Goal: Check status: Check status

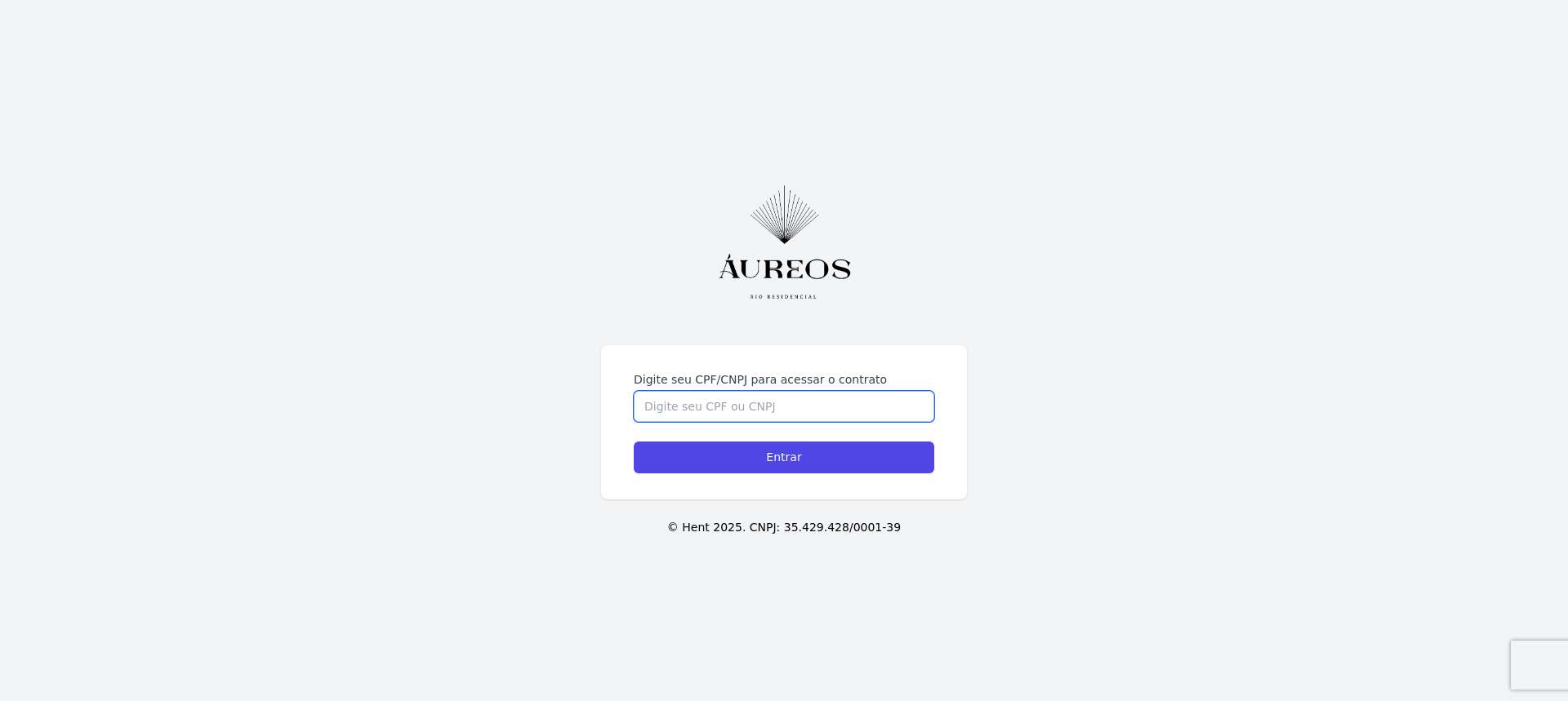
click at [737, 413] on input "Digite seu CPF/CNPJ para acessar o contrato" at bounding box center [784, 406] width 301 height 31
type input "13322659798"
click at [634, 442] on input "Entrar" at bounding box center [784, 458] width 301 height 32
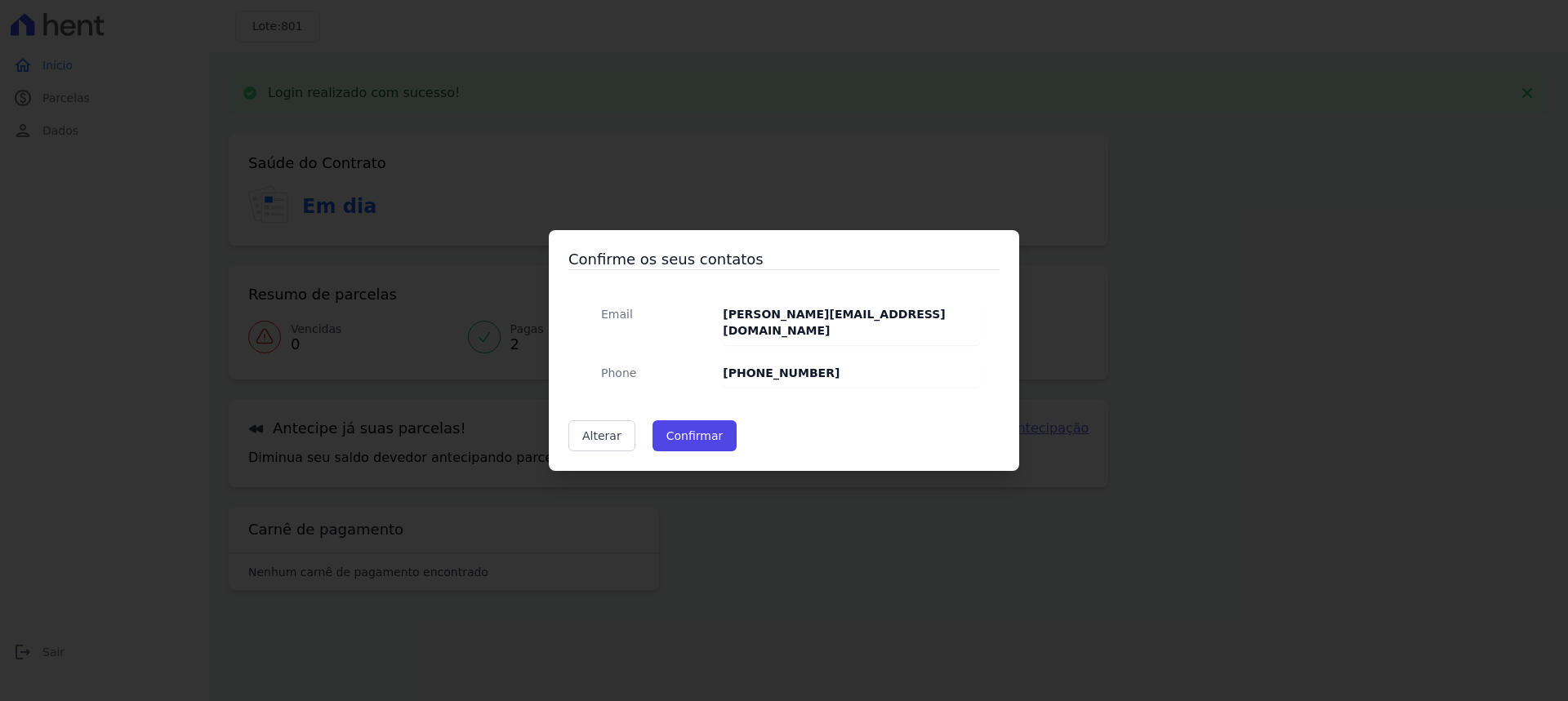
click at [742, 197] on div "Confirme os seus contatos Email [PERSON_NAME][EMAIL_ADDRESS][DOMAIN_NAME] Phone…" at bounding box center [784, 350] width 1568 height 701
click at [598, 430] on link "Alterar" at bounding box center [602, 435] width 67 height 31
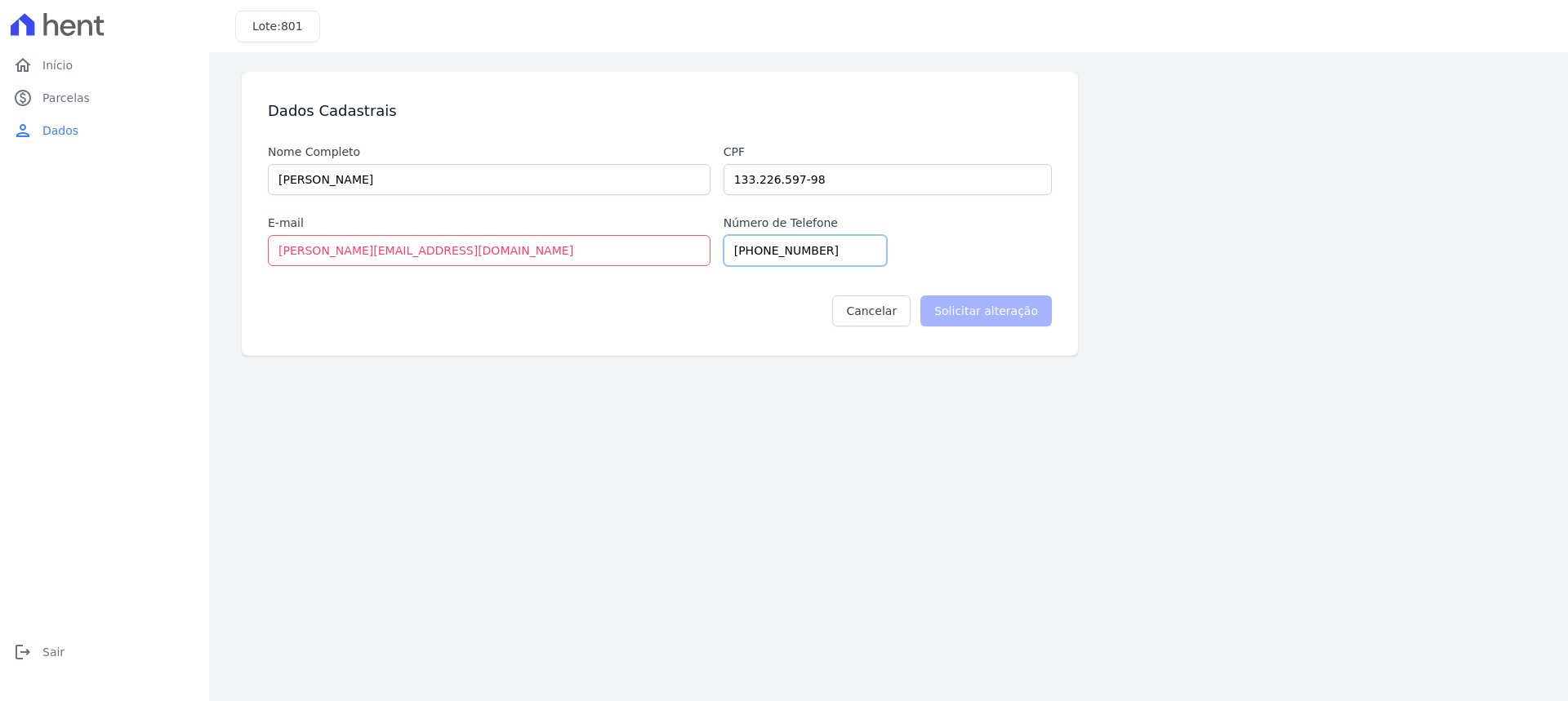
click at [816, 262] on input "[PHONE_NUMBER]" at bounding box center [805, 250] width 163 height 31
type input "[PHONE_NUMBER]"
click at [985, 307] on input "Solicitar alteração" at bounding box center [985, 311] width 131 height 31
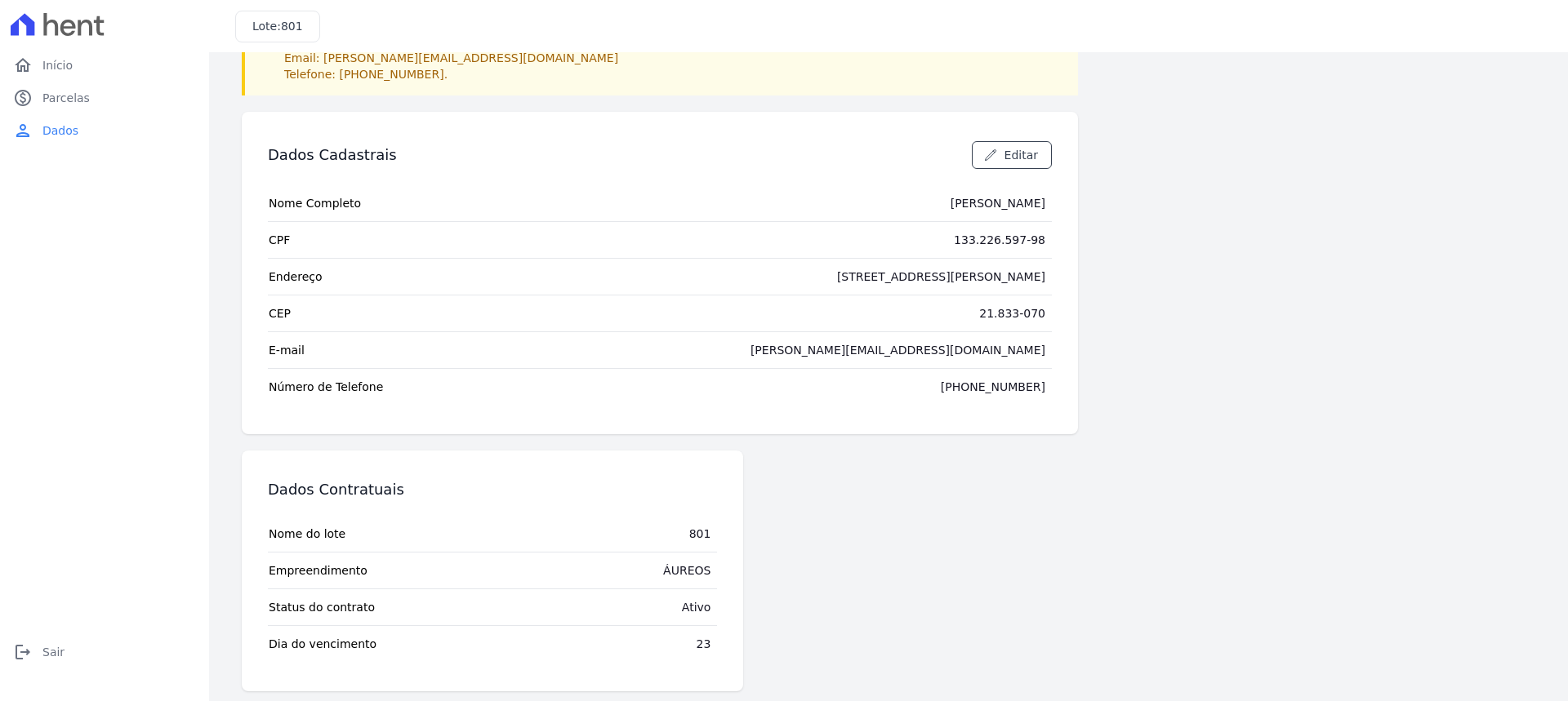
scroll to position [124, 0]
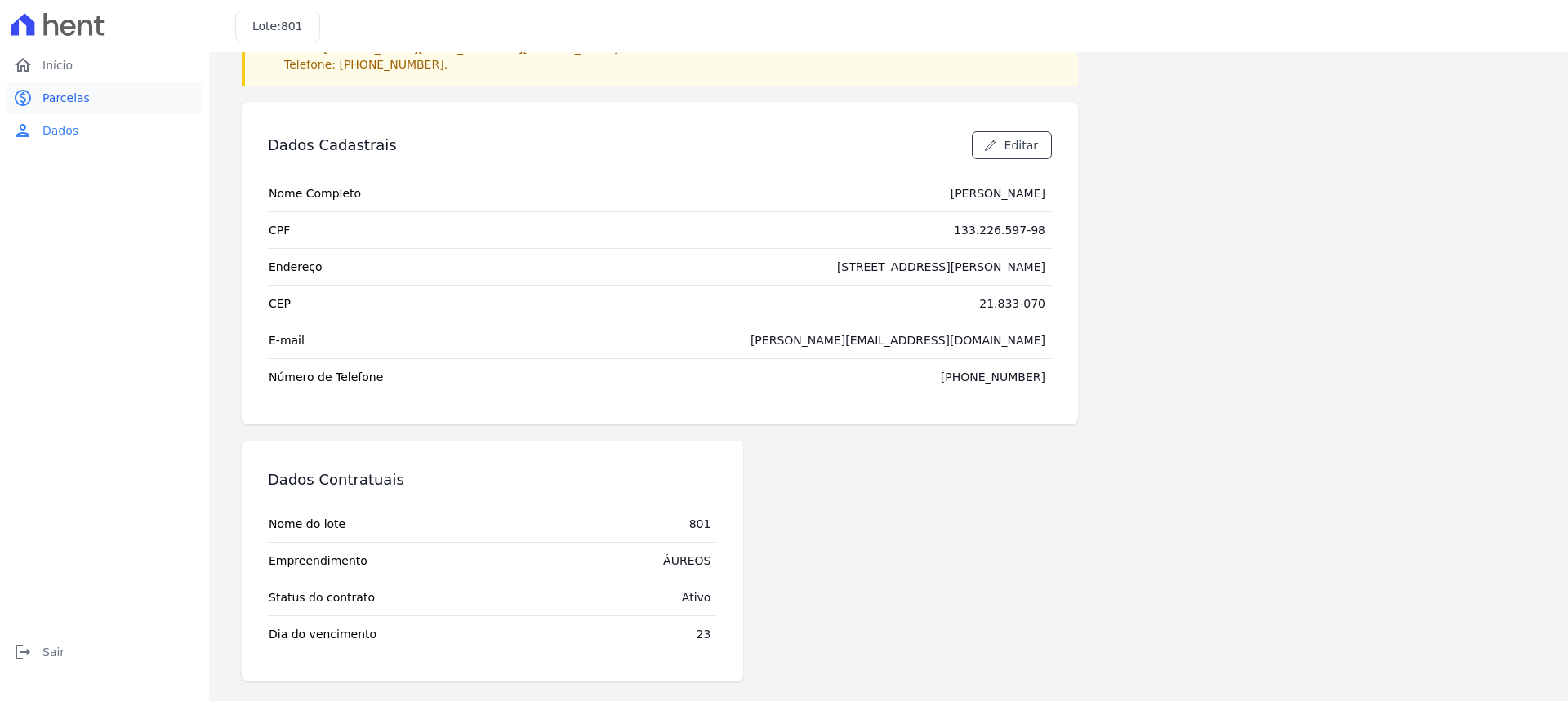
click at [74, 96] on span "Parcelas" at bounding box center [66, 98] width 48 height 17
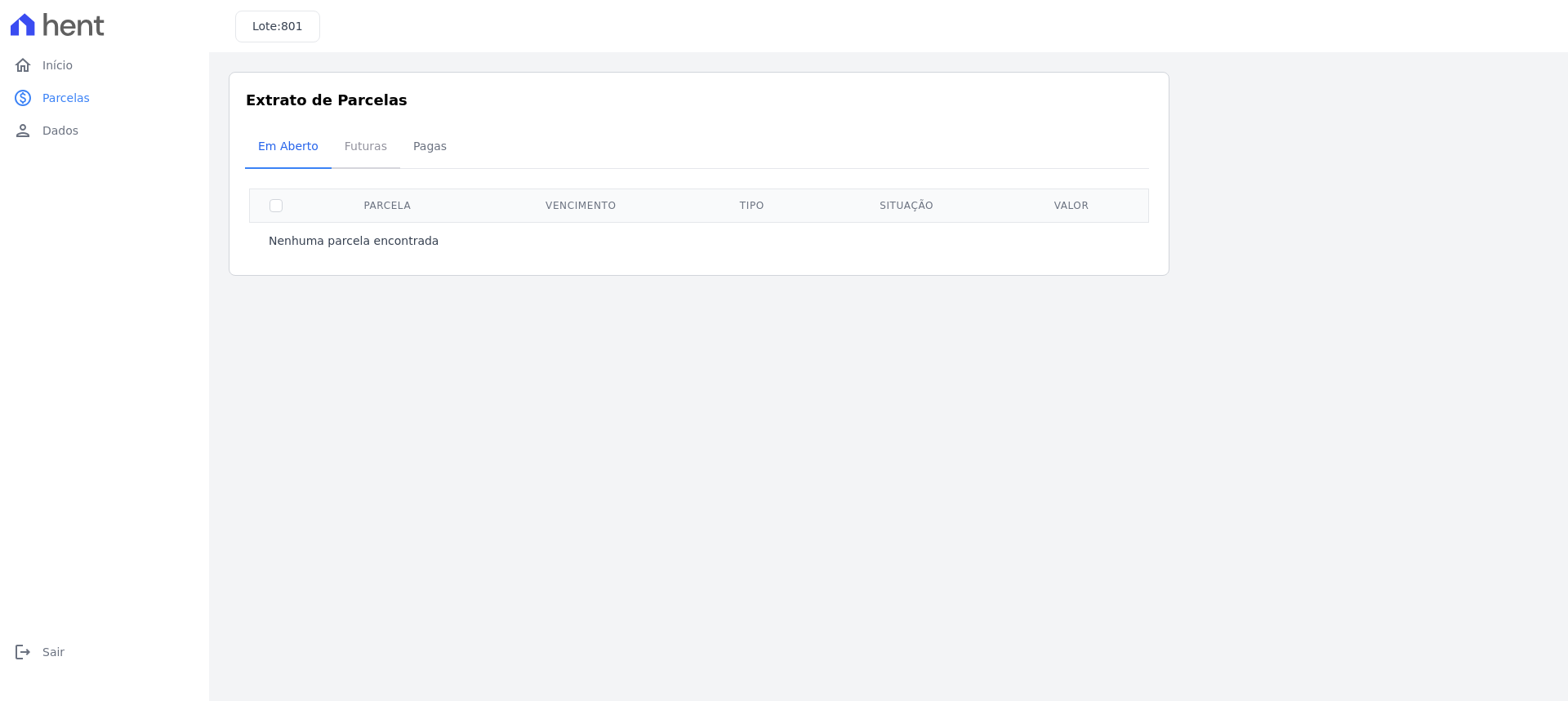
click at [371, 150] on span "Futuras" at bounding box center [366, 145] width 62 height 33
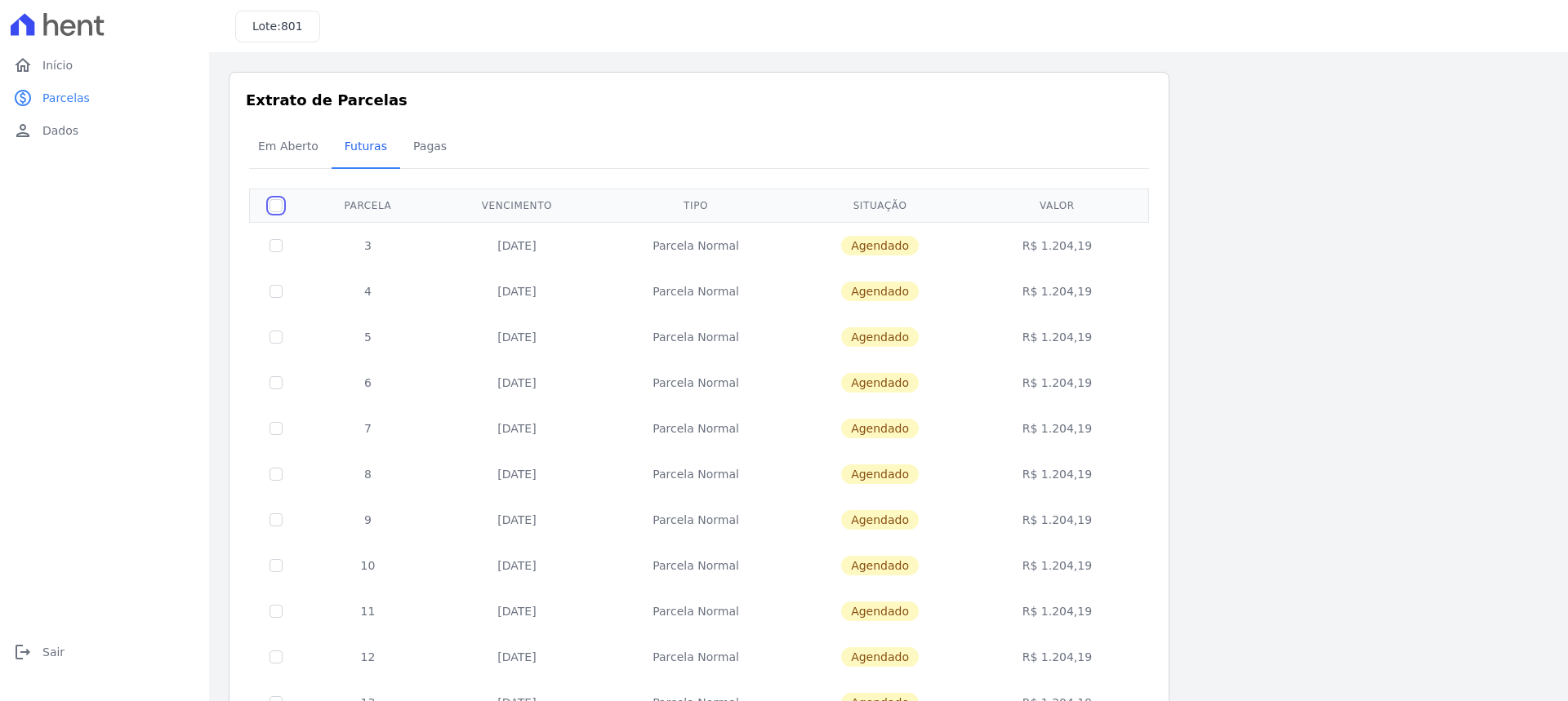
click at [282, 202] on input "checkbox" at bounding box center [276, 206] width 13 height 13
checkbox input "true"
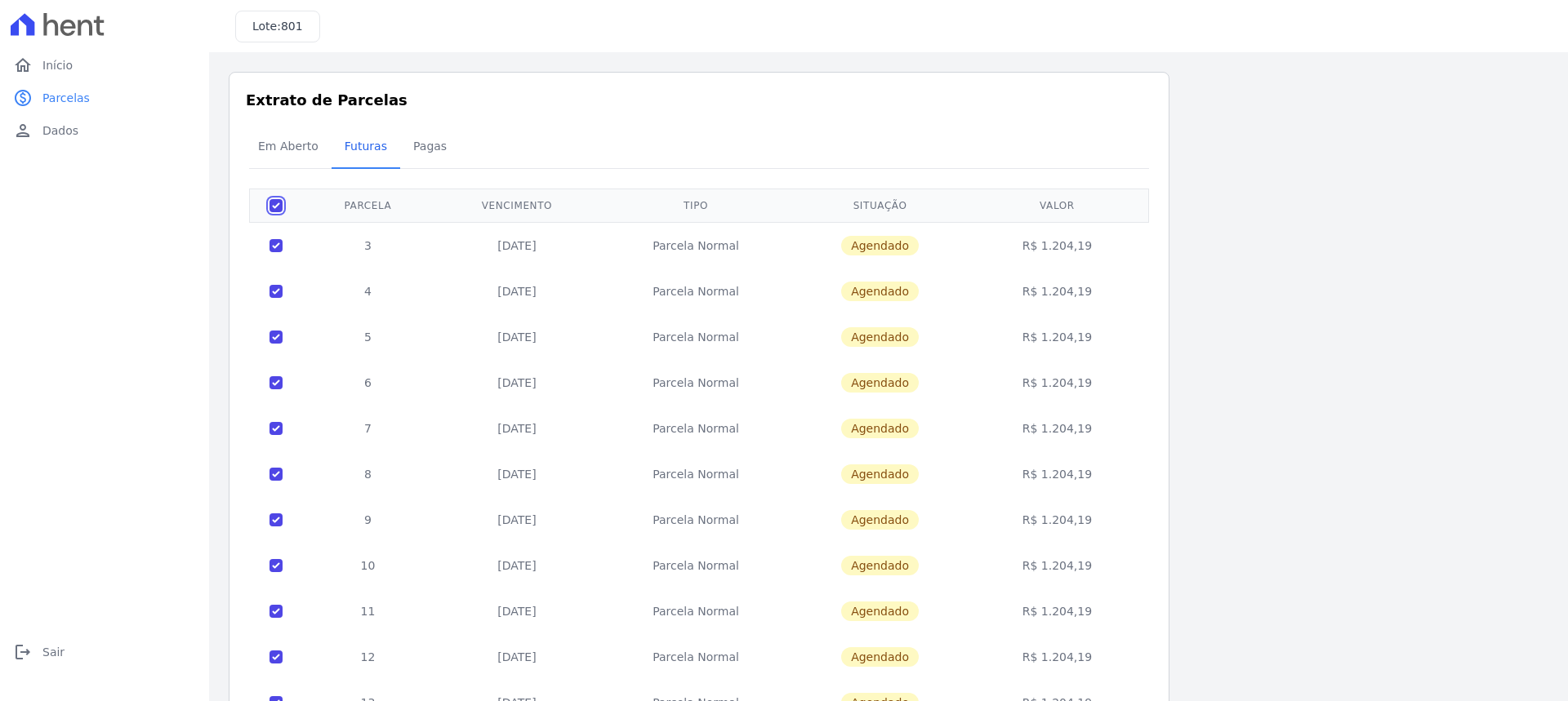
checkbox input "true"
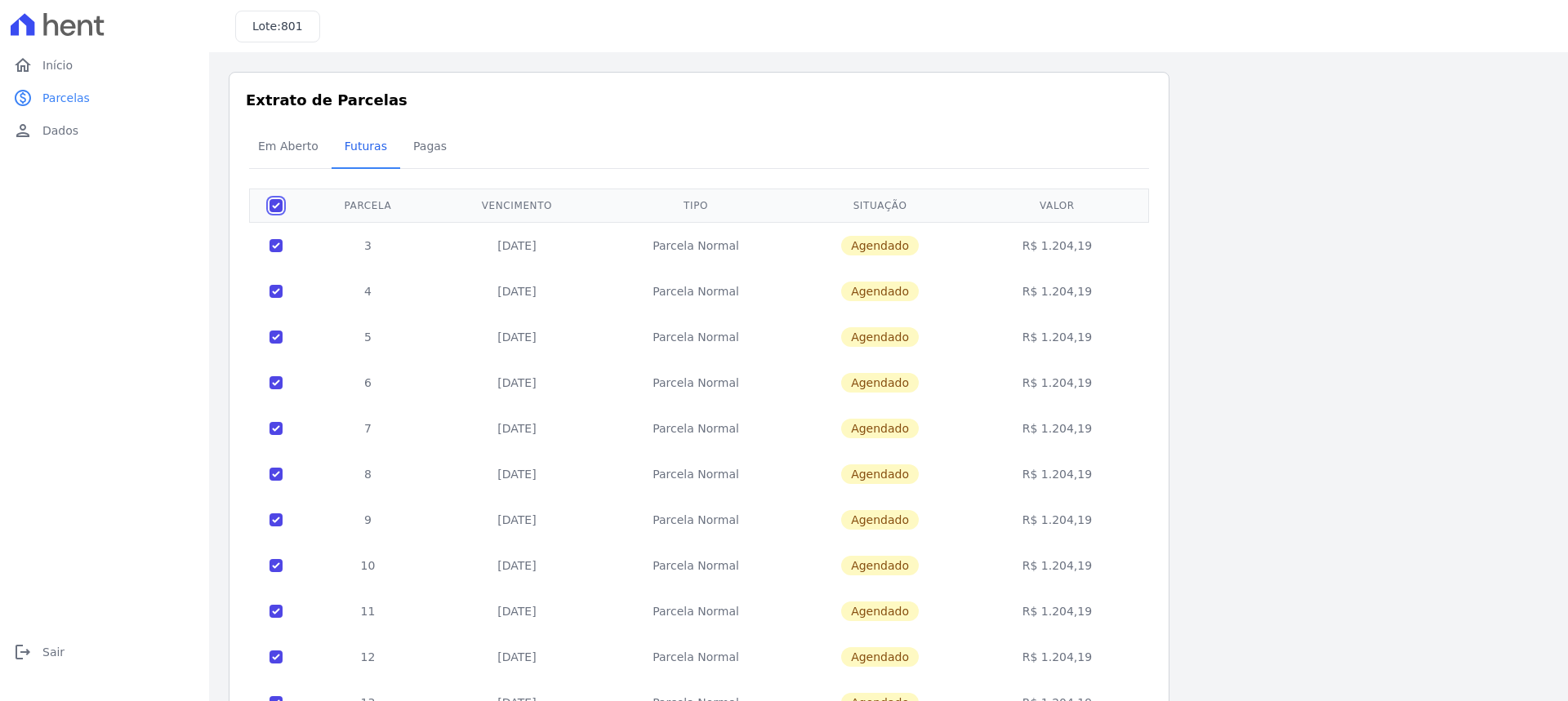
checkbox input "true"
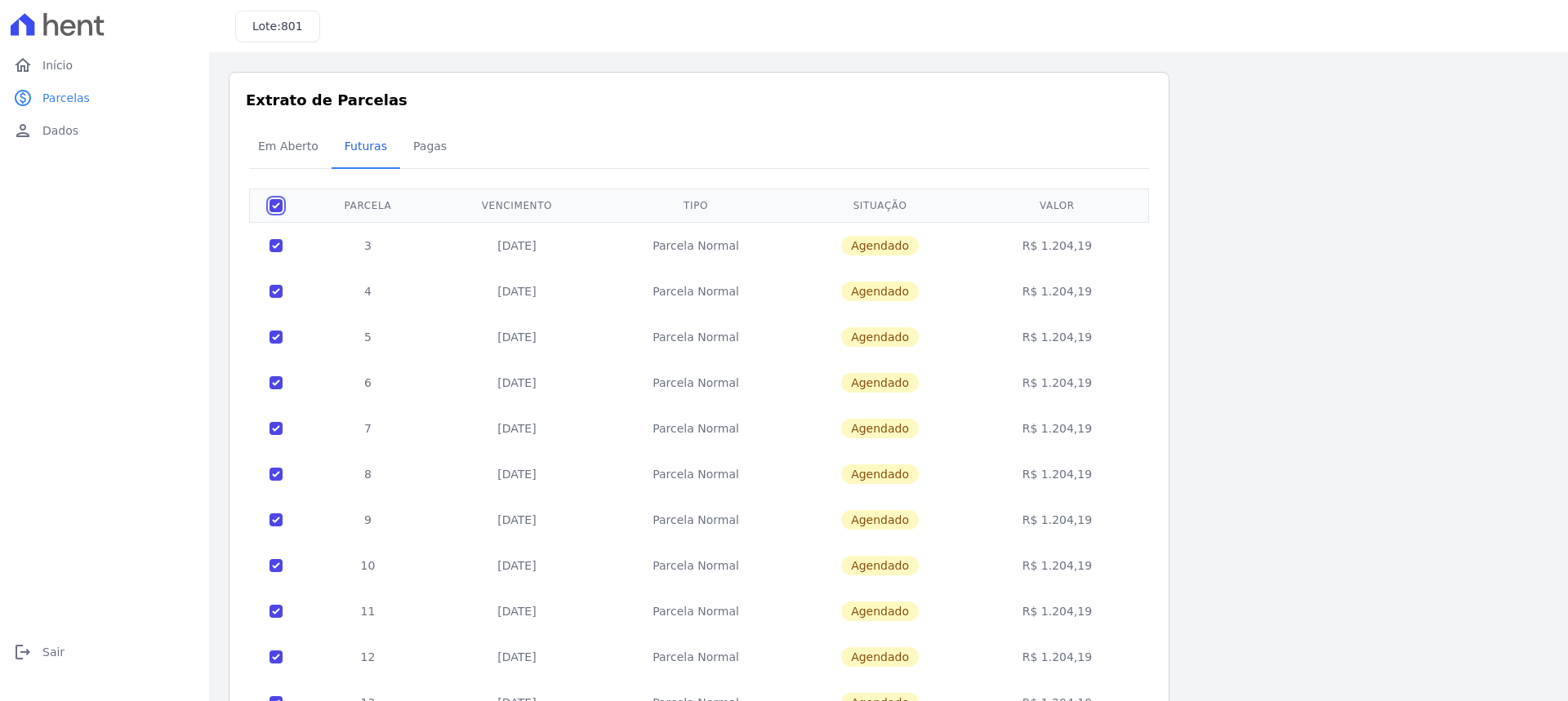
checkbox input "true"
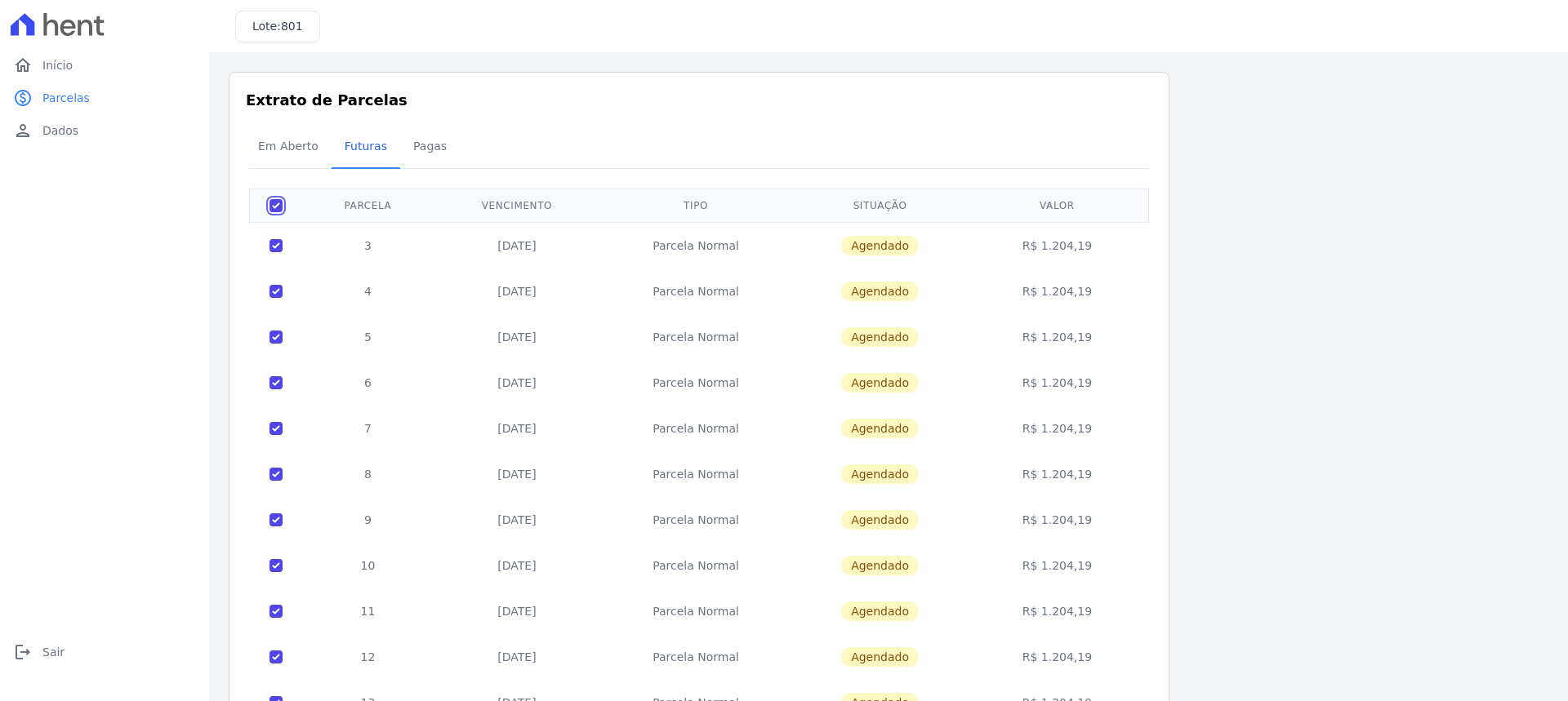
checkbox input "true"
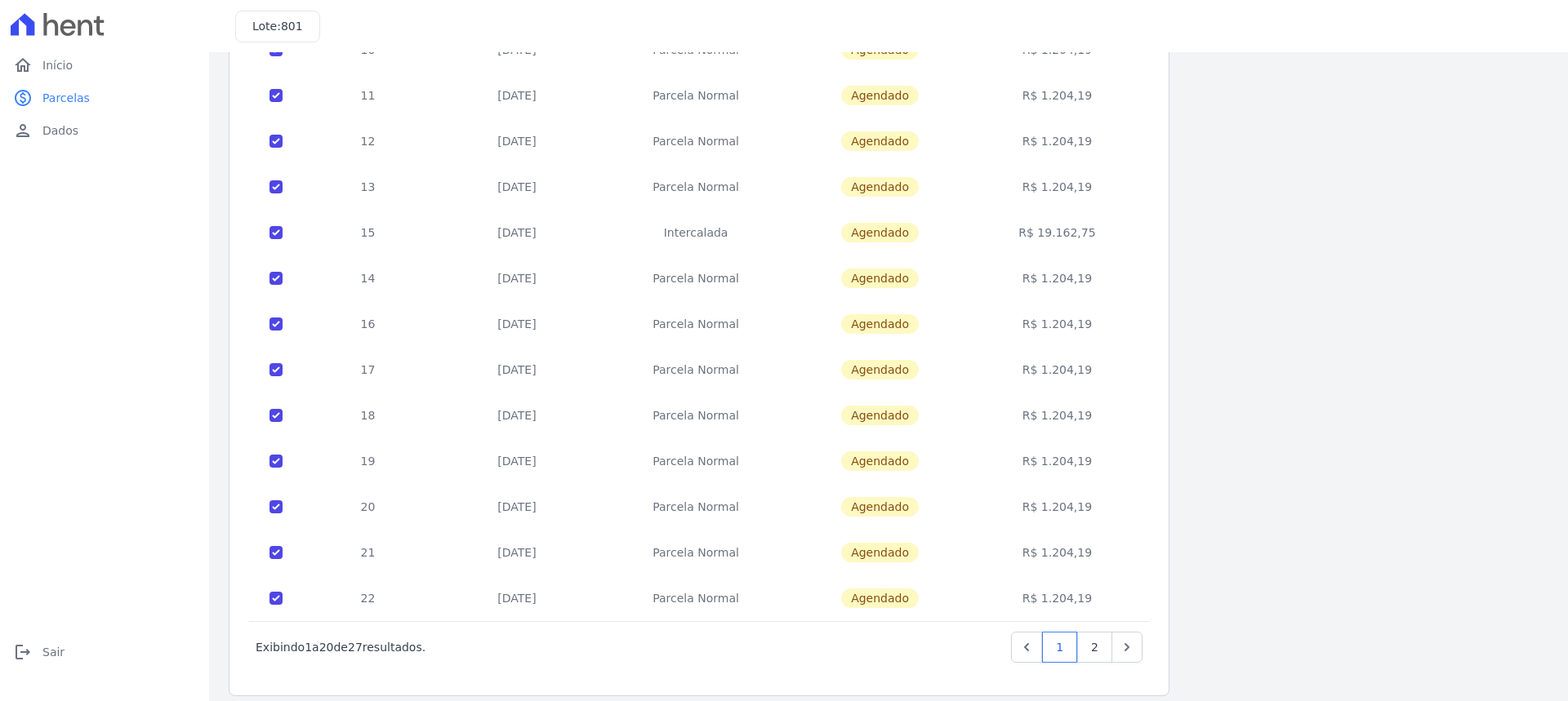
scroll to position [531, 0]
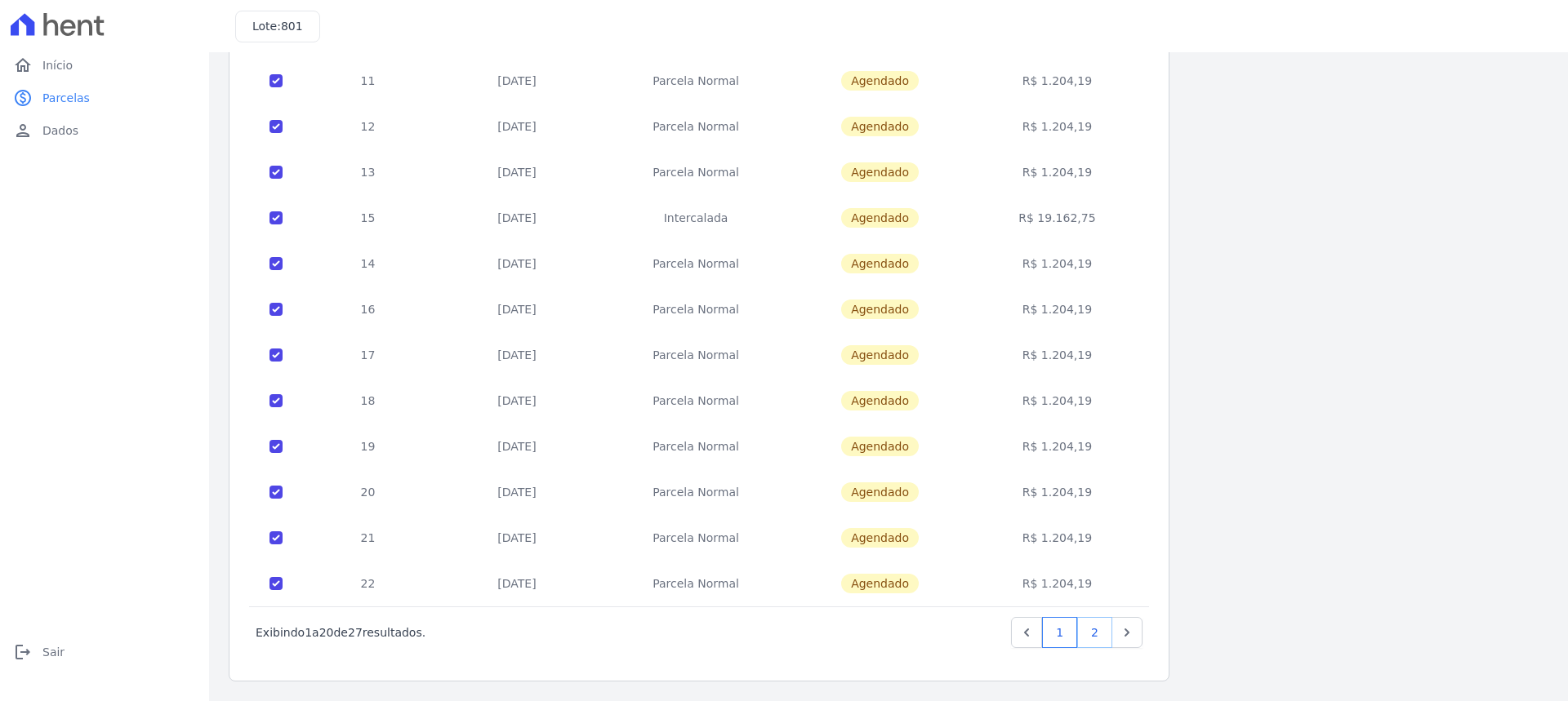
click at [1095, 628] on link "2" at bounding box center [1095, 632] width 35 height 31
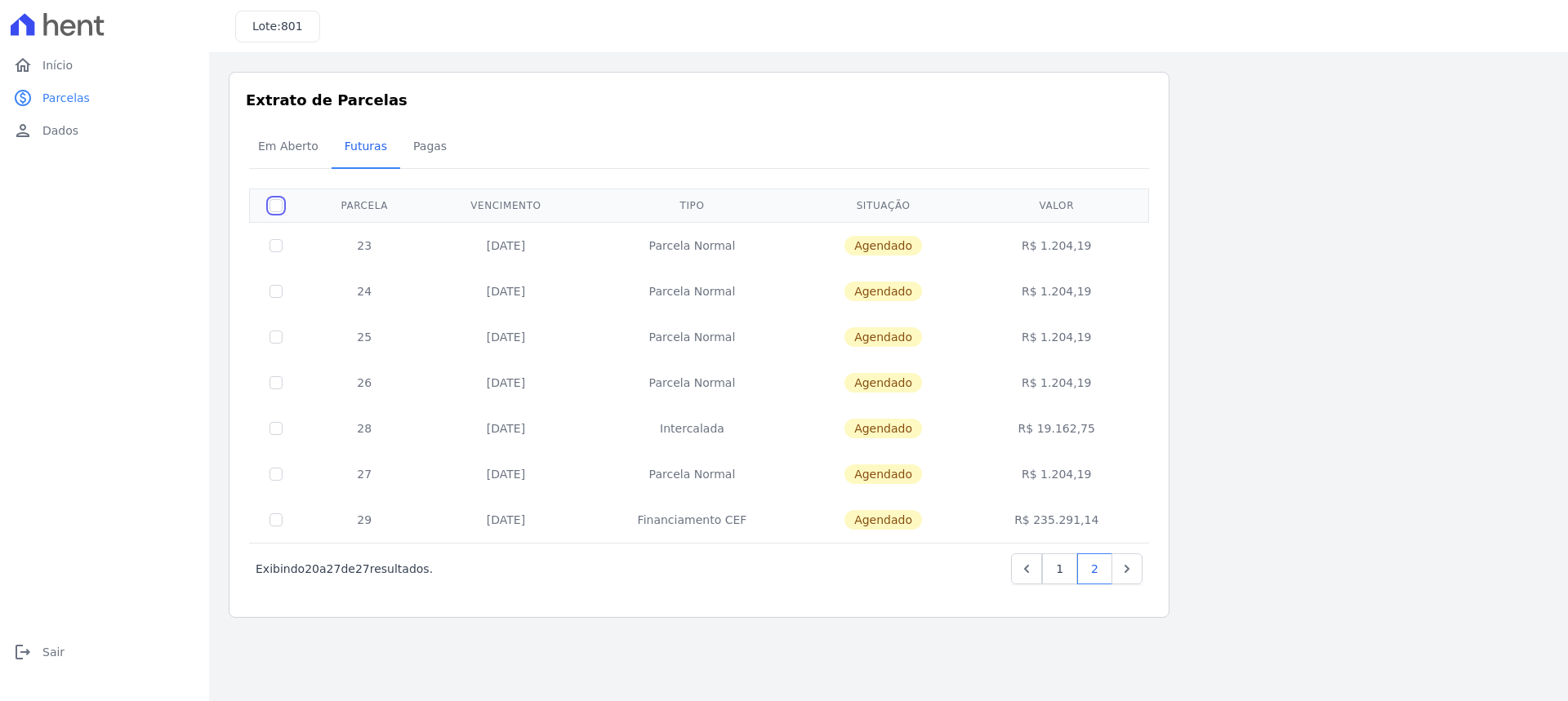
click at [279, 206] on input "checkbox" at bounding box center [276, 206] width 13 height 13
click at [277, 211] on input "checkbox" at bounding box center [276, 206] width 13 height 13
click at [276, 201] on input "checkbox" at bounding box center [276, 206] width 13 height 13
click at [280, 209] on input "checkbox" at bounding box center [276, 206] width 13 height 13
checkbox input "false"
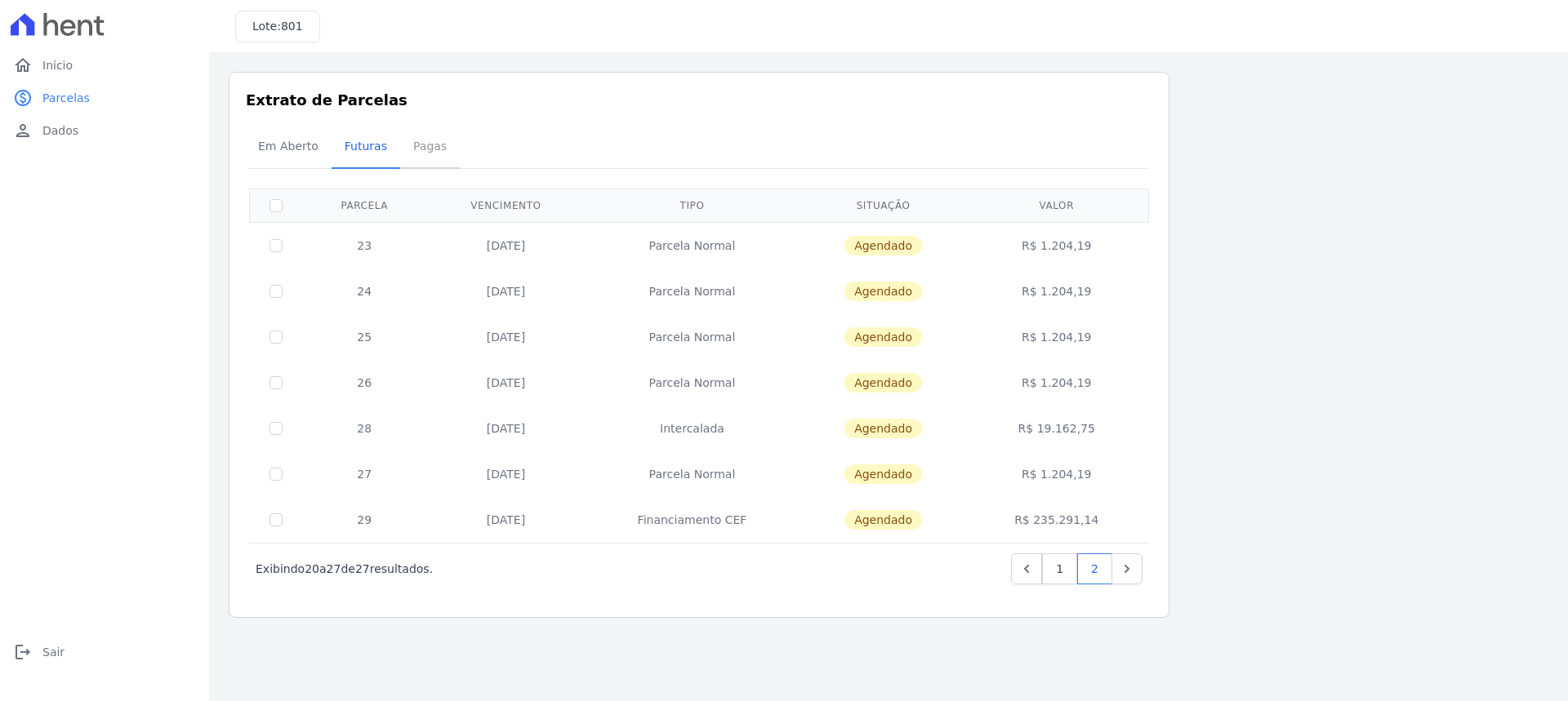
click at [423, 142] on span "Pagas" at bounding box center [430, 145] width 53 height 33
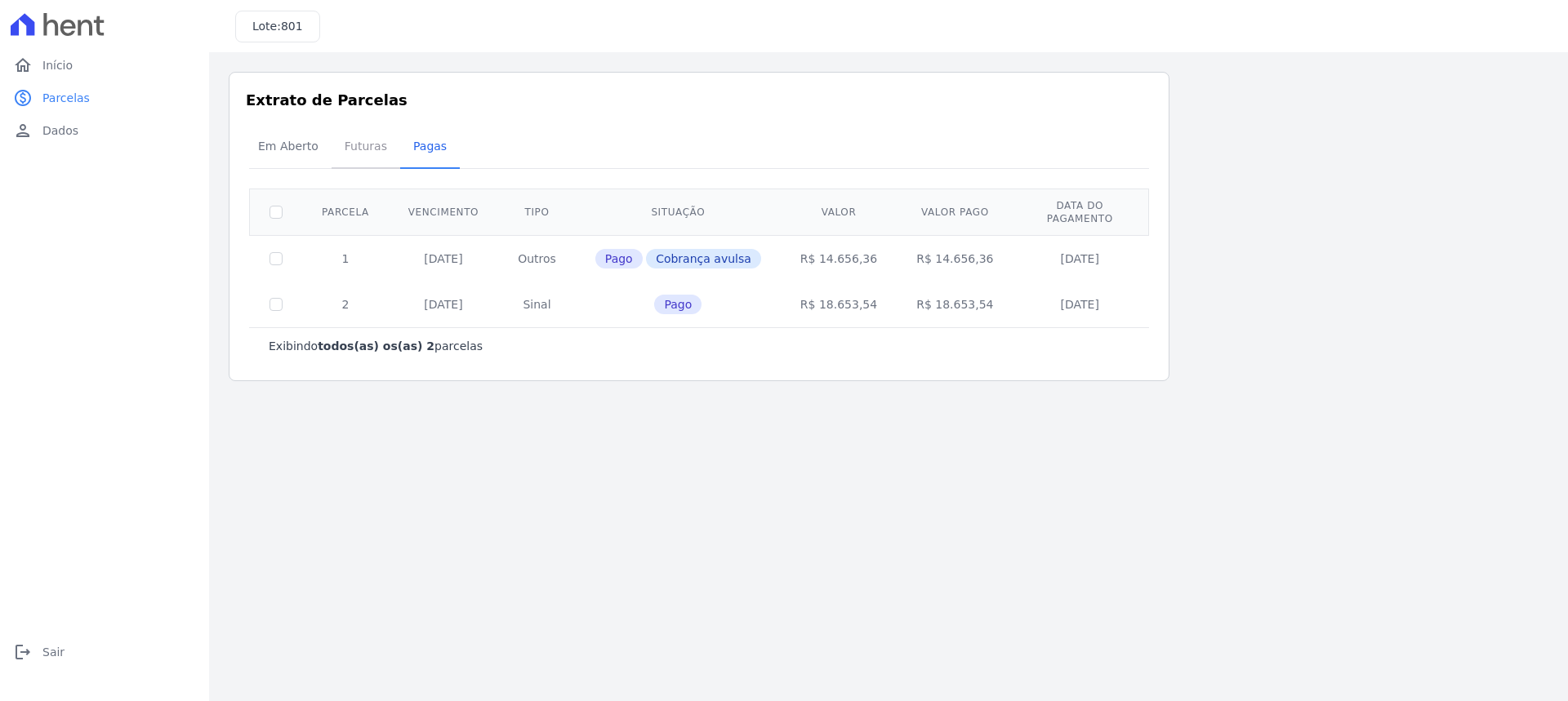
click at [357, 138] on span "Futuras" at bounding box center [366, 145] width 62 height 33
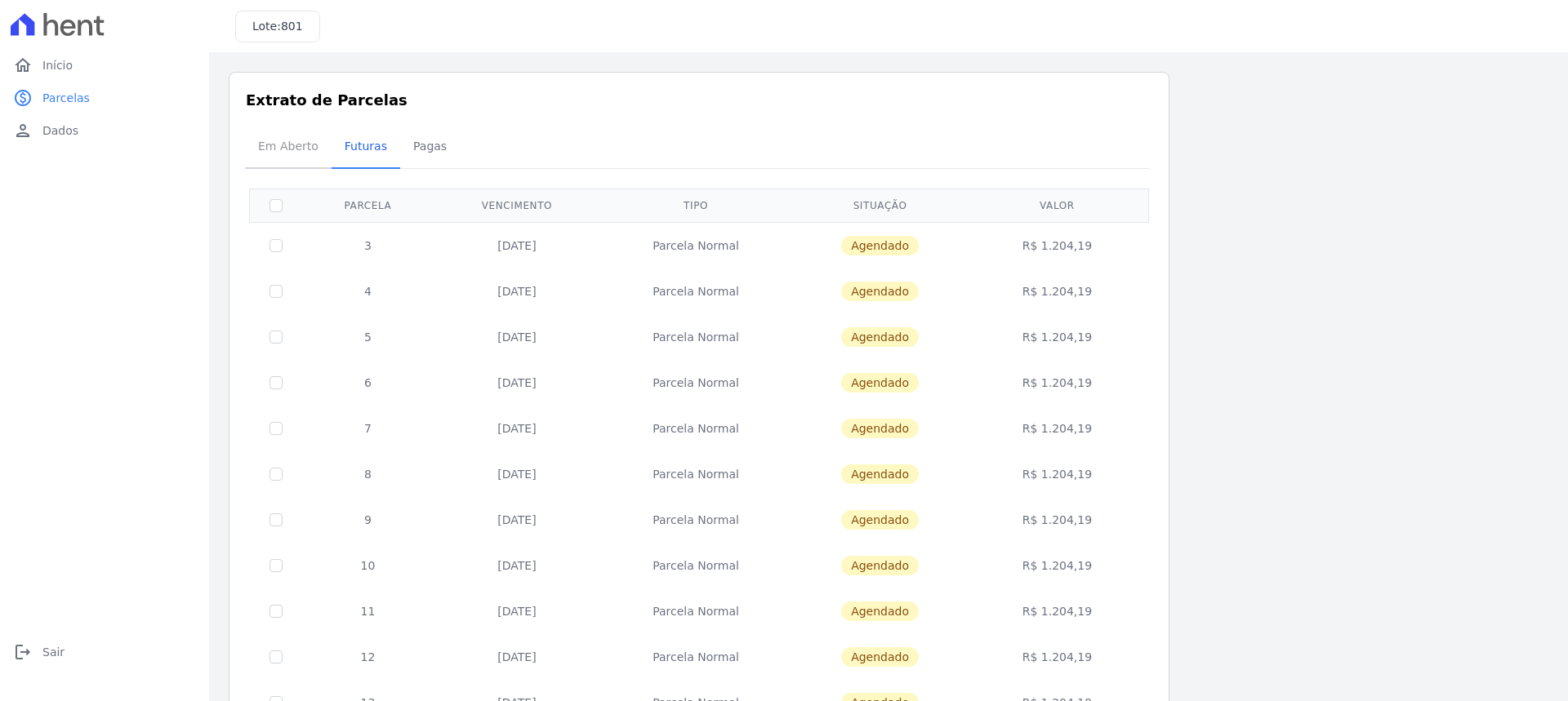
click at [294, 151] on span "Em Aberto" at bounding box center [288, 145] width 80 height 33
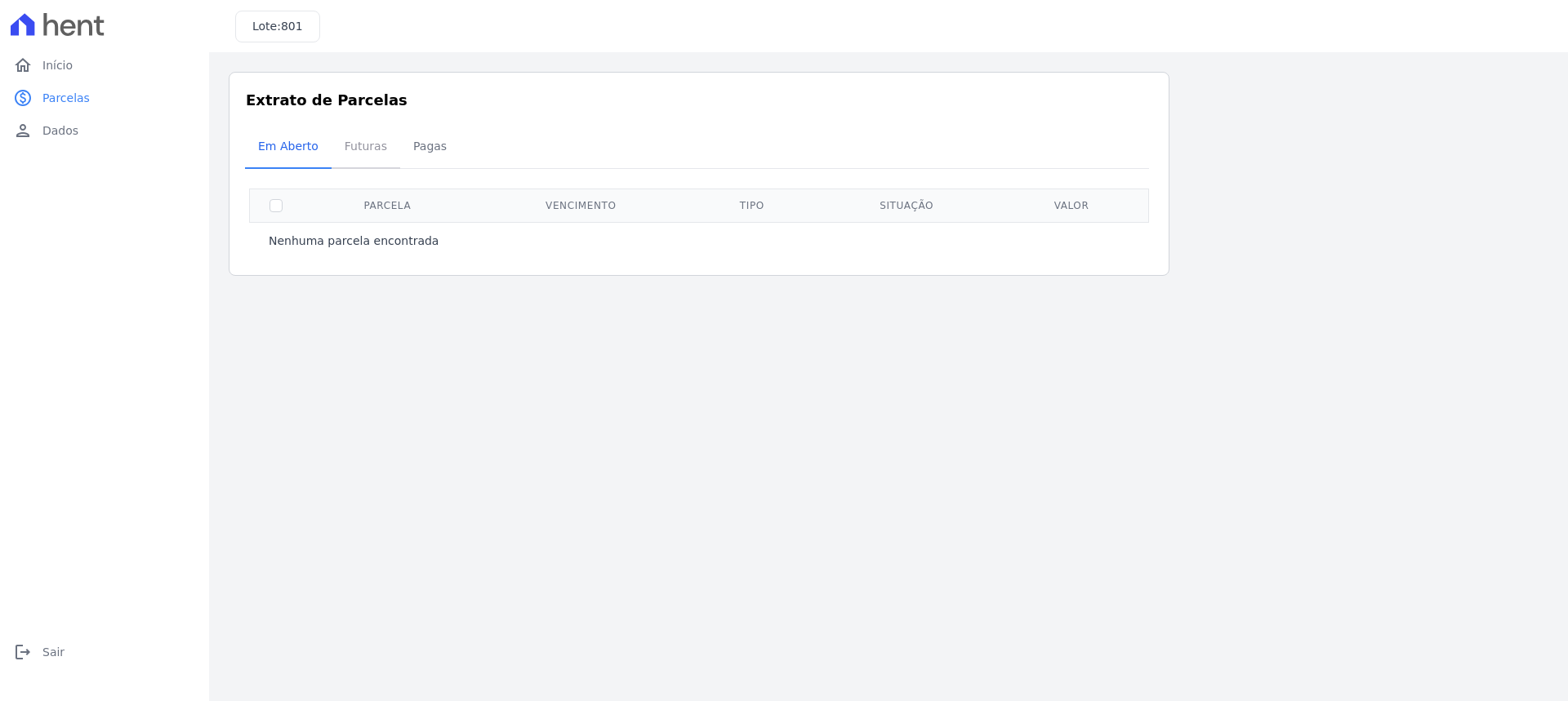
click at [344, 145] on span "Futuras" at bounding box center [366, 145] width 62 height 33
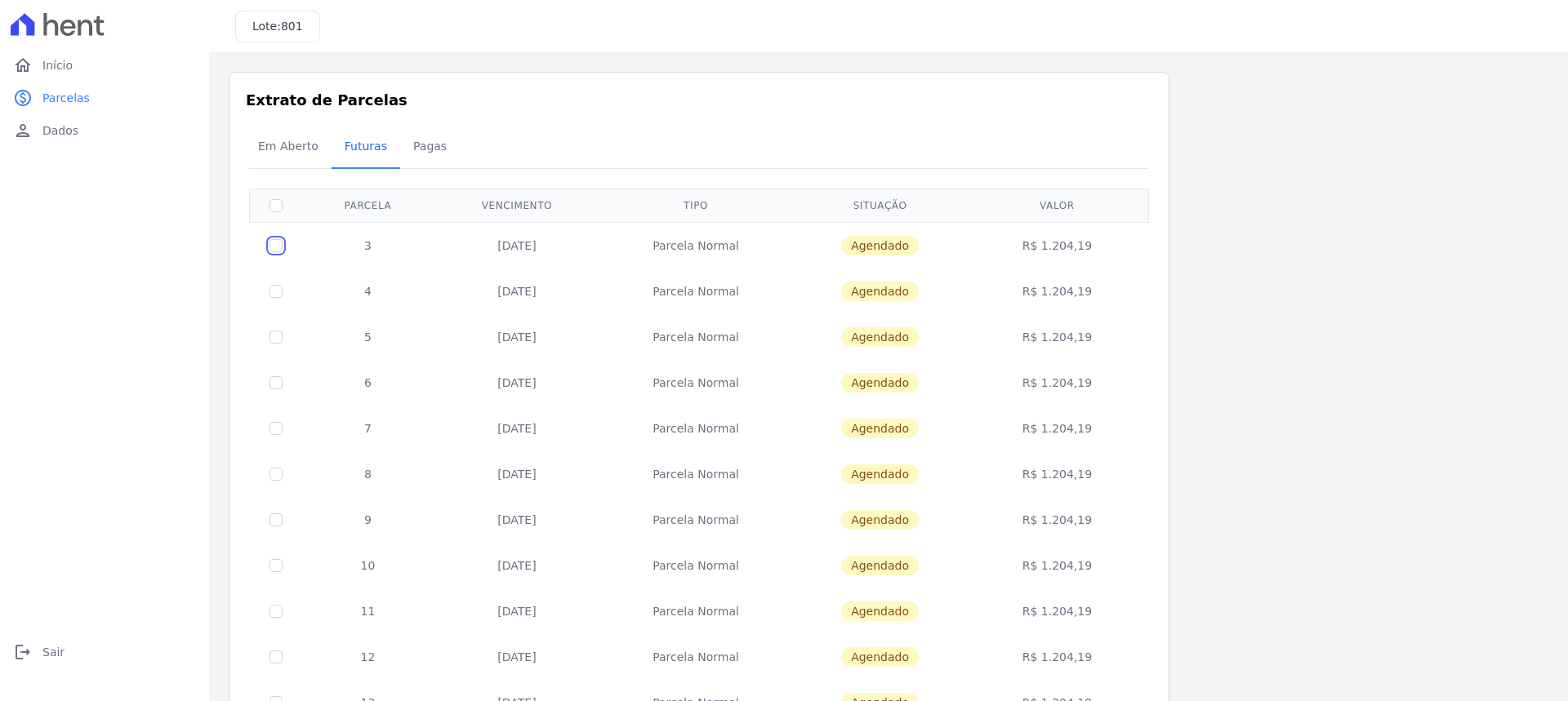
click at [275, 245] on input "checkbox" at bounding box center [276, 246] width 13 height 13
checkbox input "true"
click at [1080, 155] on div "Em Aberto Futuras [GEOGRAPHIC_DATA]" at bounding box center [699, 147] width 909 height 40
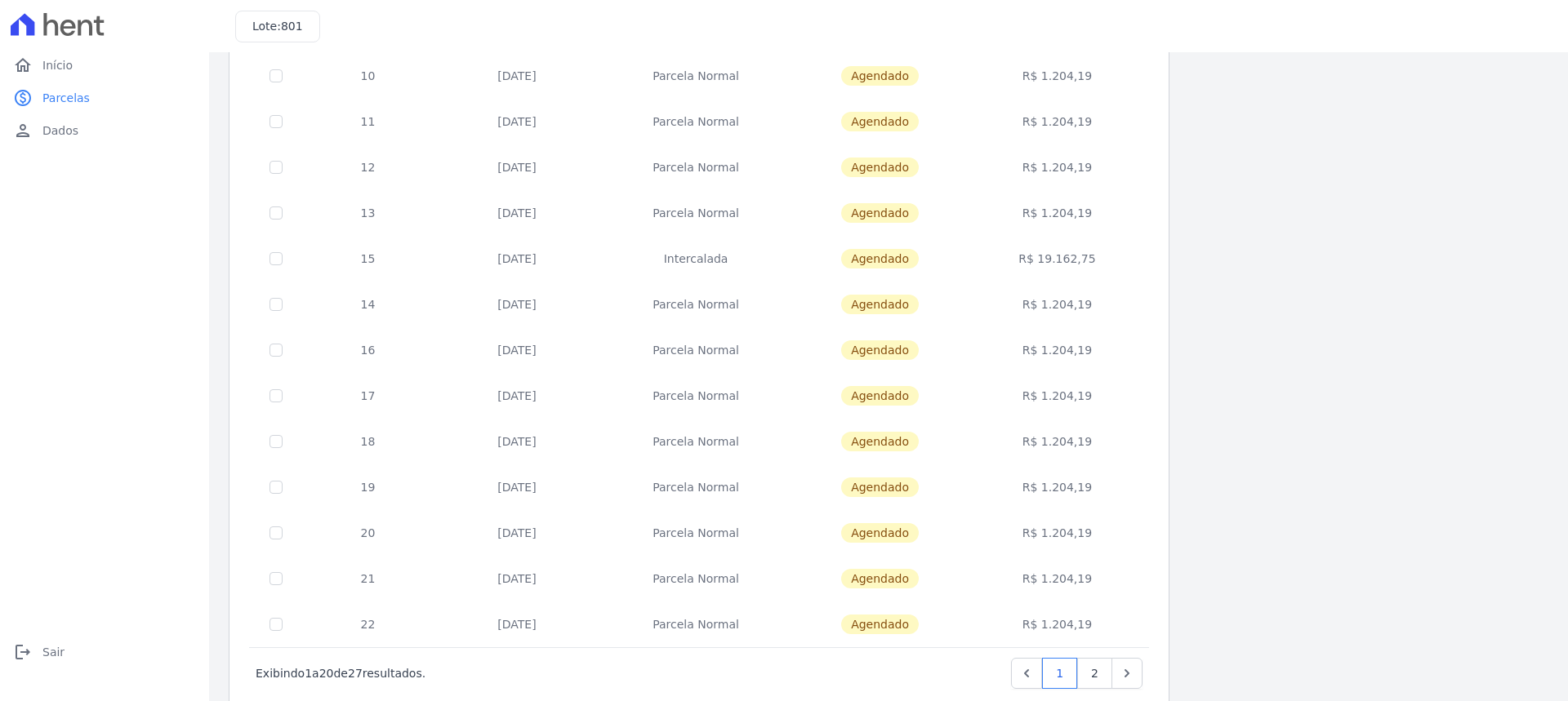
scroll to position [531, 0]
